Goal: Task Accomplishment & Management: Complete application form

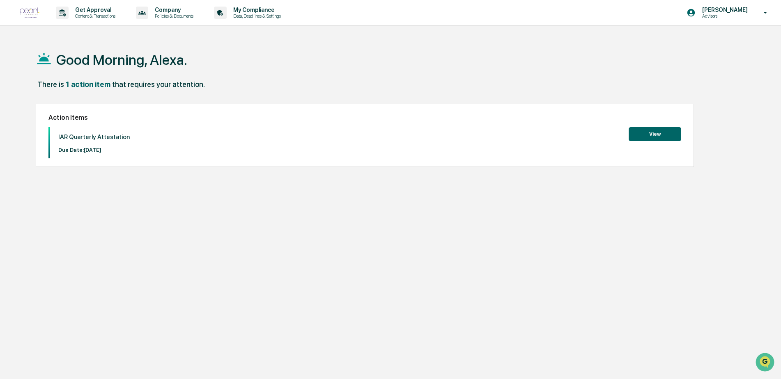
click at [650, 135] on button "View" at bounding box center [655, 134] width 53 height 14
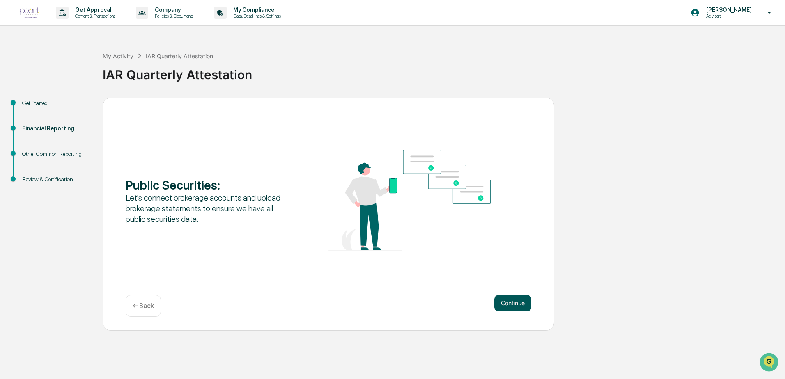
click at [517, 303] on button "Continue" at bounding box center [512, 303] width 37 height 16
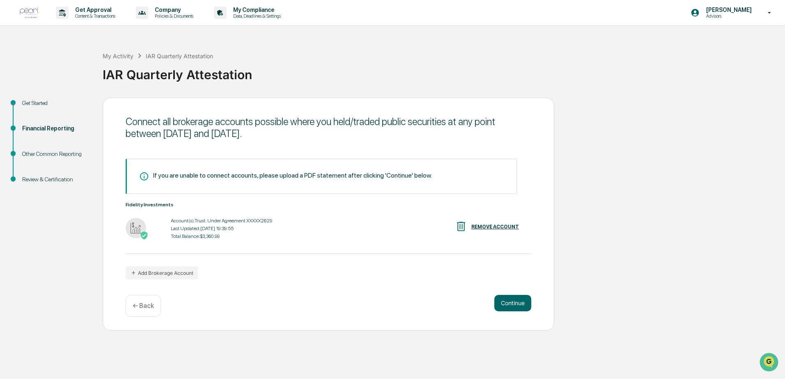
click at [273, 303] on div "Continue ← Back" at bounding box center [329, 306] width 406 height 22
click at [176, 272] on button "Add Brokerage Account" at bounding box center [162, 273] width 73 height 13
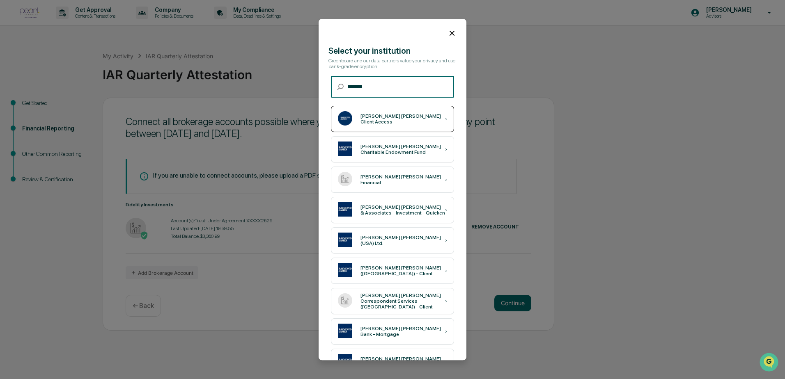
type input "*******"
click at [410, 124] on div "[PERSON_NAME] [PERSON_NAME] Client Access ›" at bounding box center [392, 119] width 123 height 26
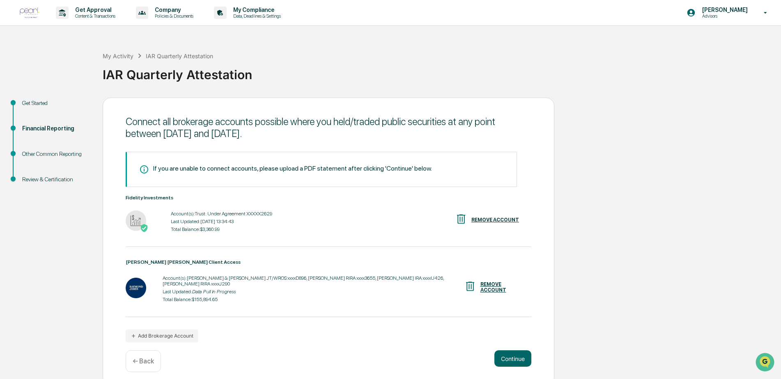
click at [664, 252] on div "Get Started Financial Reporting Other Common Reporting Review & Certification C…" at bounding box center [390, 242] width 773 height 289
click at [523, 351] on button "Continue" at bounding box center [512, 359] width 37 height 16
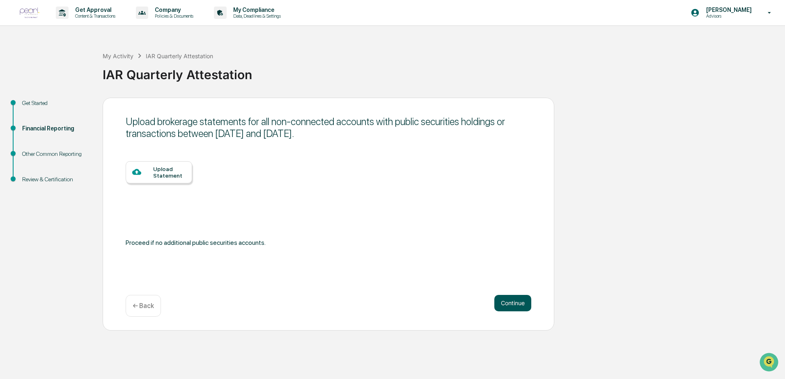
click at [515, 301] on button "Continue" at bounding box center [512, 303] width 37 height 16
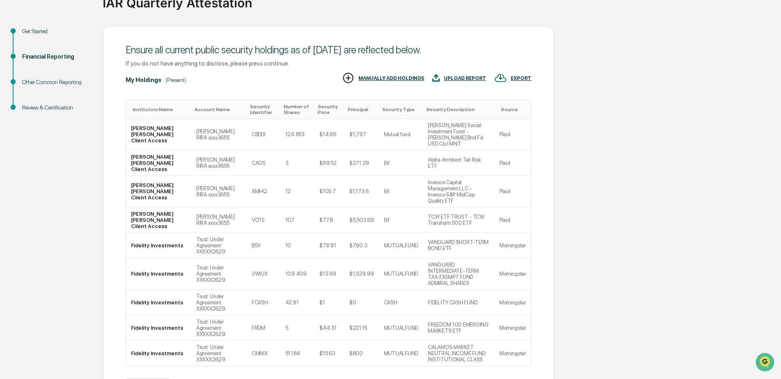
scroll to position [87, 0]
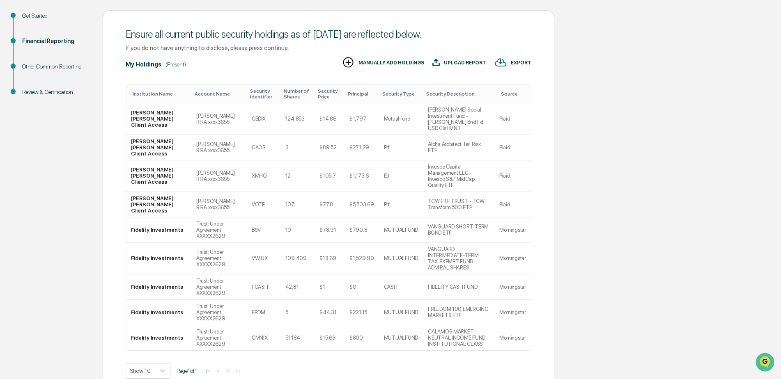
click at [320, 337] on div "Ensure all current public security holdings as of [DATE] are reflected below. I…" at bounding box center [329, 216] width 452 height 413
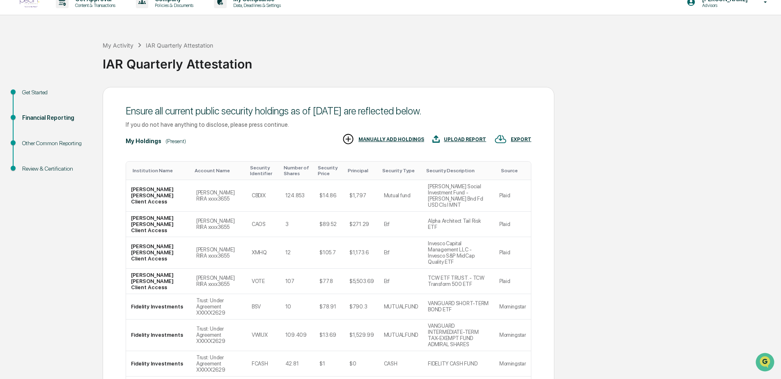
scroll to position [0, 0]
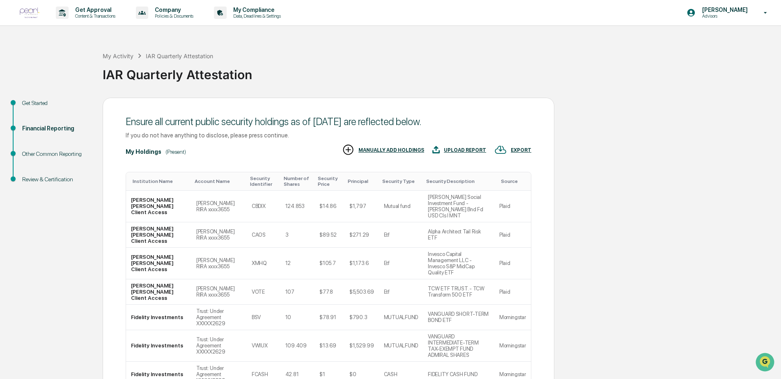
click at [46, 127] on div "Financial Reporting" at bounding box center [55, 128] width 67 height 9
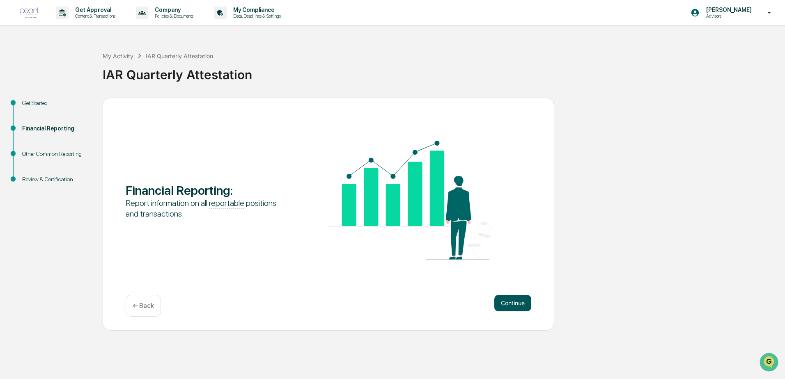
click at [512, 306] on button "Continue" at bounding box center [512, 303] width 37 height 16
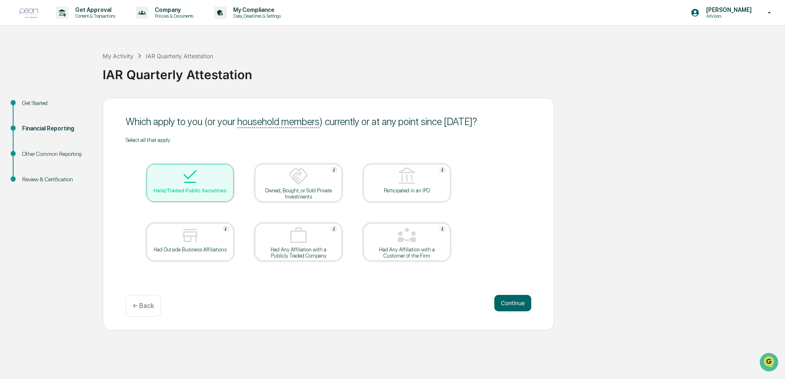
click at [512, 306] on button "Continue" at bounding box center [512, 303] width 37 height 16
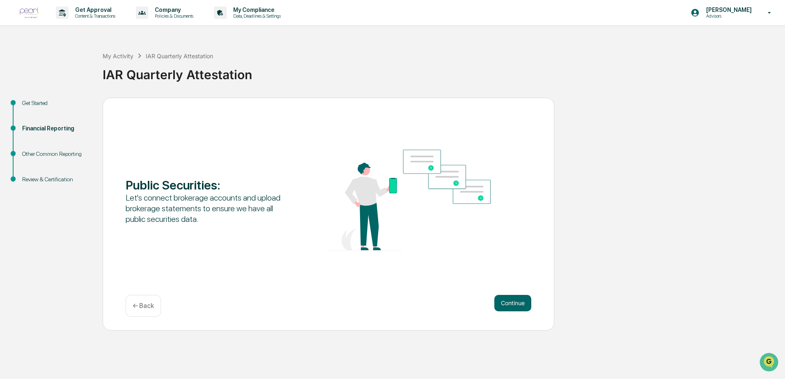
click at [512, 306] on button "Continue" at bounding box center [512, 303] width 37 height 16
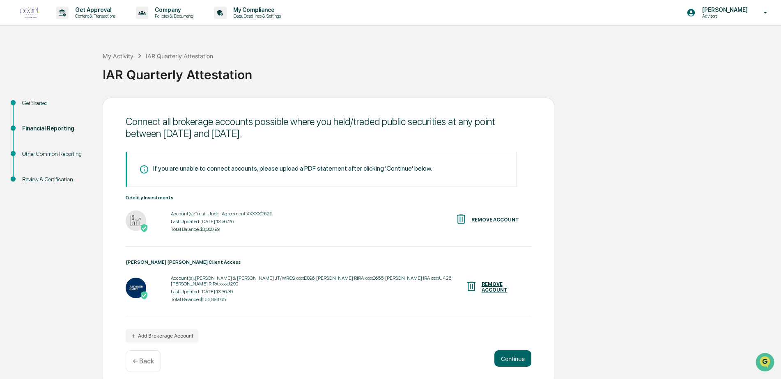
click at [321, 327] on div "If you are unable to connect accounts, please upload a PDF statement after clic…" at bounding box center [329, 247] width 406 height 191
click at [514, 351] on button "Continue" at bounding box center [512, 359] width 37 height 16
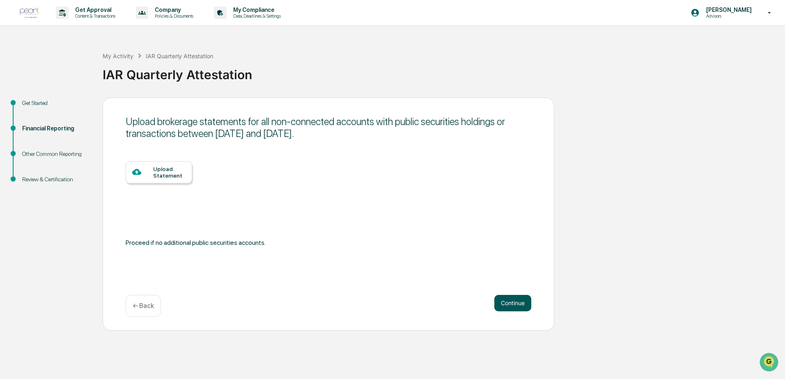
click at [518, 303] on button "Continue" at bounding box center [512, 303] width 37 height 16
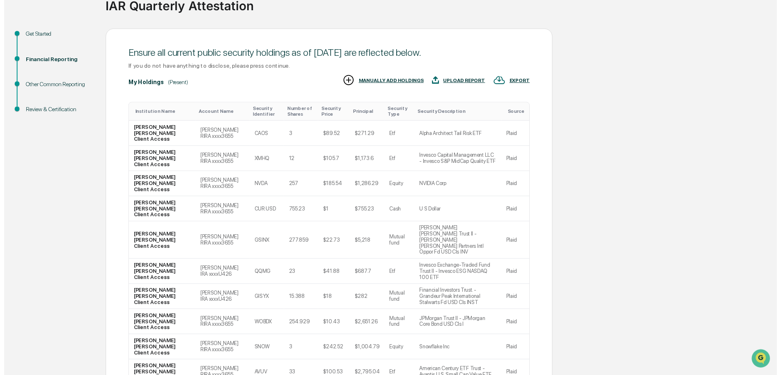
scroll to position [76, 0]
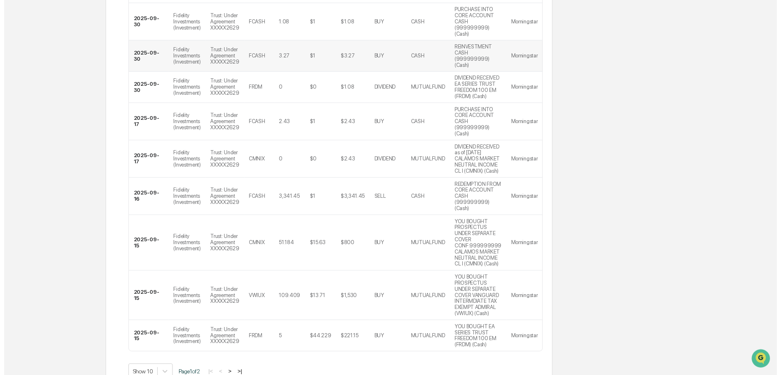
scroll to position [236, 0]
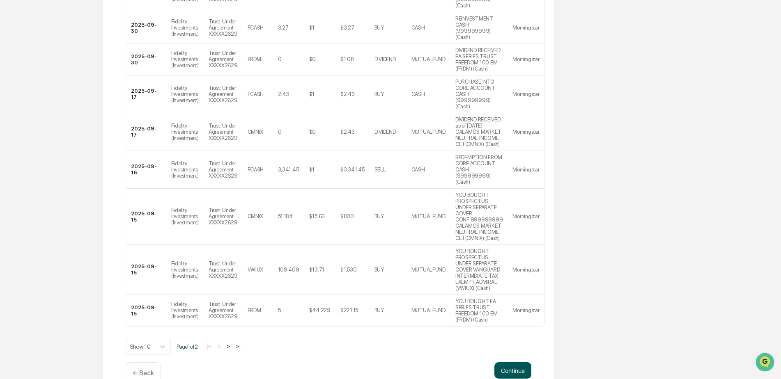
click at [497, 363] on button "Continue" at bounding box center [512, 371] width 37 height 16
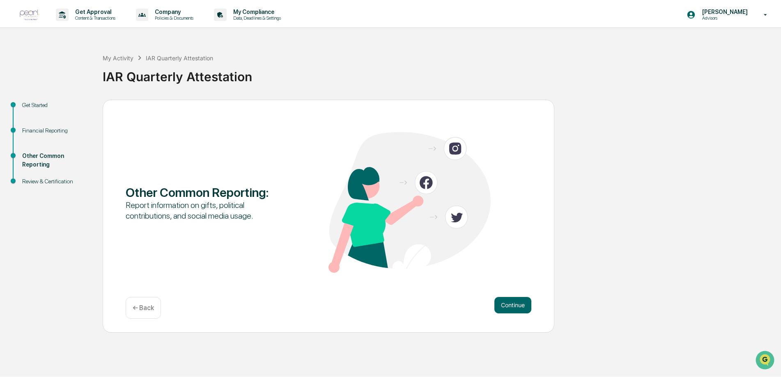
scroll to position [0, 0]
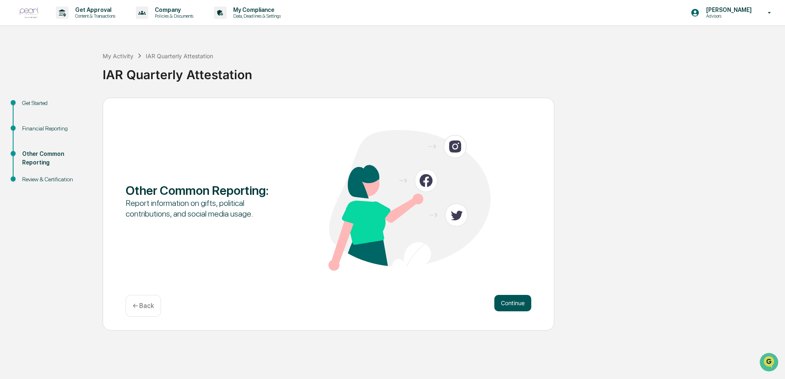
click at [508, 304] on button "Continue" at bounding box center [512, 303] width 37 height 16
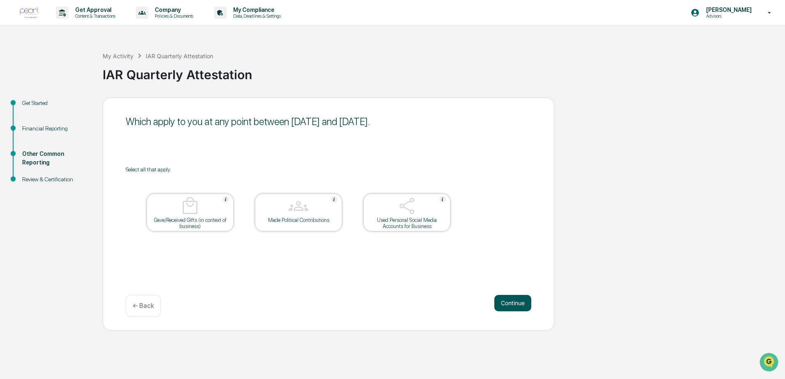
click at [511, 300] on button "Continue" at bounding box center [512, 303] width 37 height 16
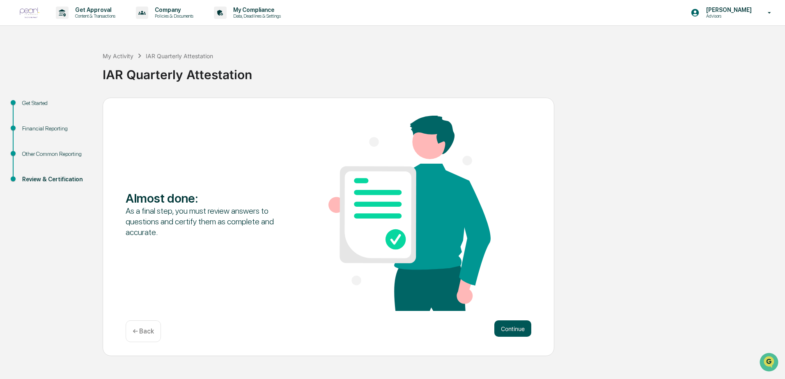
click at [505, 324] on button "Continue" at bounding box center [512, 329] width 37 height 16
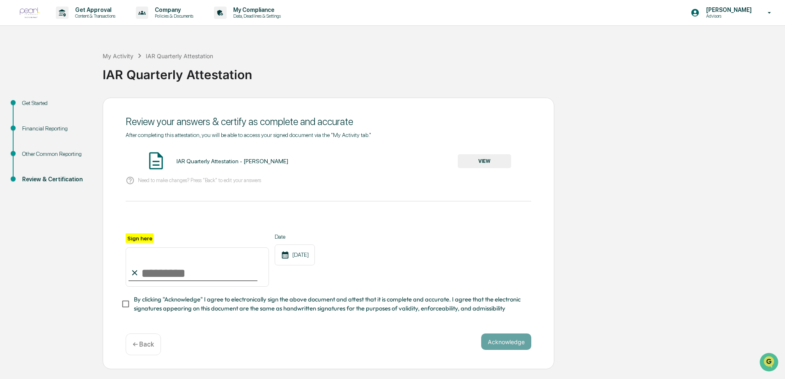
click at [154, 276] on input "Sign here" at bounding box center [197, 267] width 143 height 39
type input "**********"
click at [491, 347] on button "Acknowledge" at bounding box center [506, 342] width 50 height 16
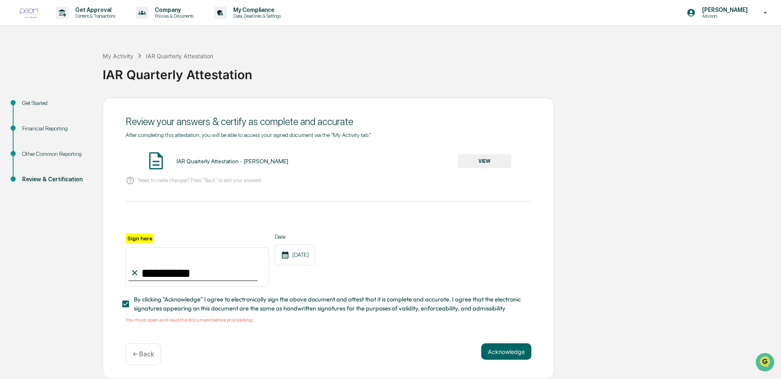
click at [484, 157] on button "VIEW" at bounding box center [484, 161] width 53 height 14
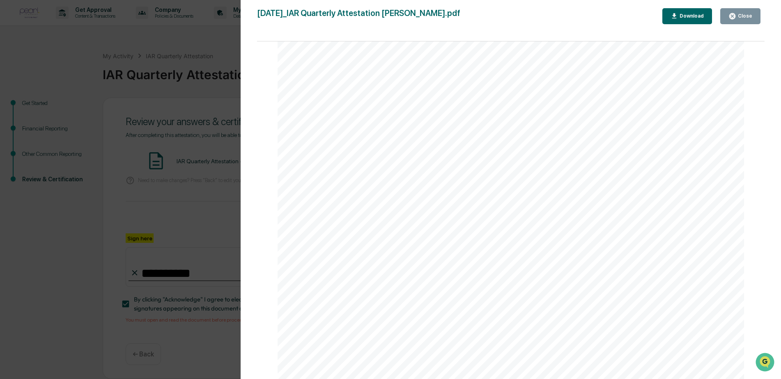
scroll to position [3063, 0]
click at [746, 16] on div "Close" at bounding box center [744, 16] width 16 height 6
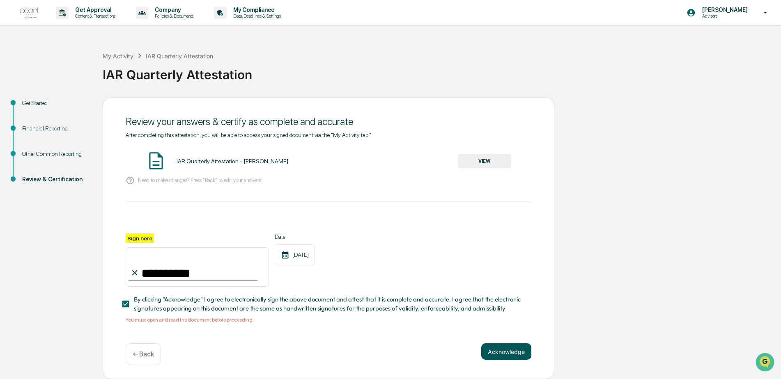
click at [514, 359] on button "Acknowledge" at bounding box center [506, 352] width 50 height 16
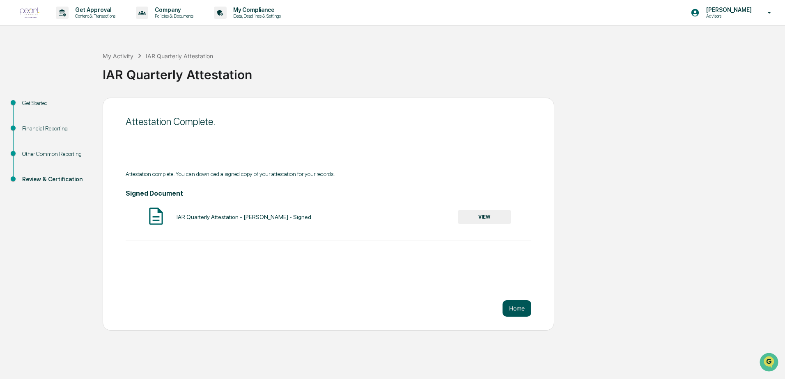
click at [511, 306] on button "Home" at bounding box center [517, 309] width 29 height 16
